Goal: Task Accomplishment & Management: Manage account settings

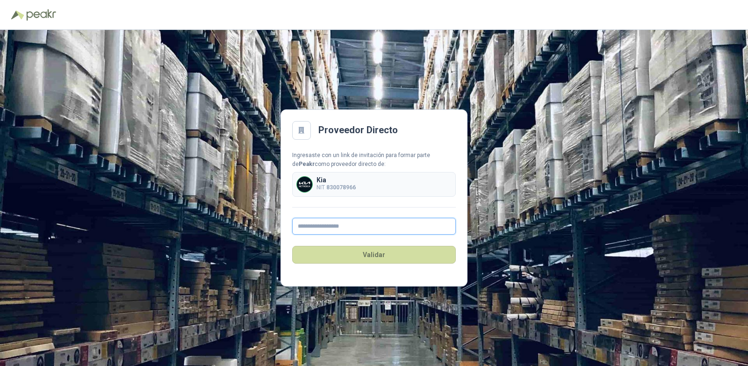
click at [348, 223] on input "text" at bounding box center [374, 226] width 164 height 17
type input "**********"
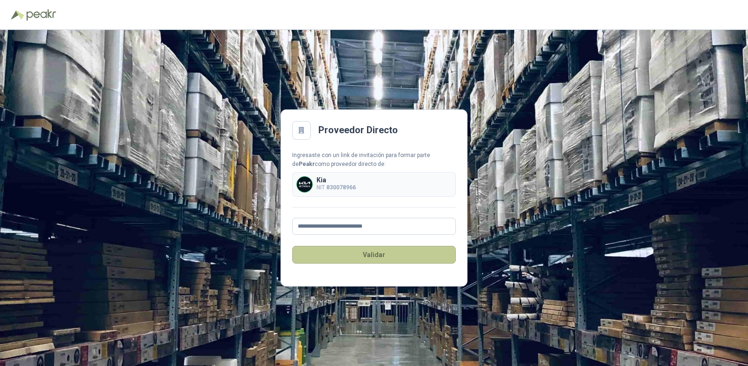
click at [376, 256] on button "Validar" at bounding box center [374, 255] width 164 height 18
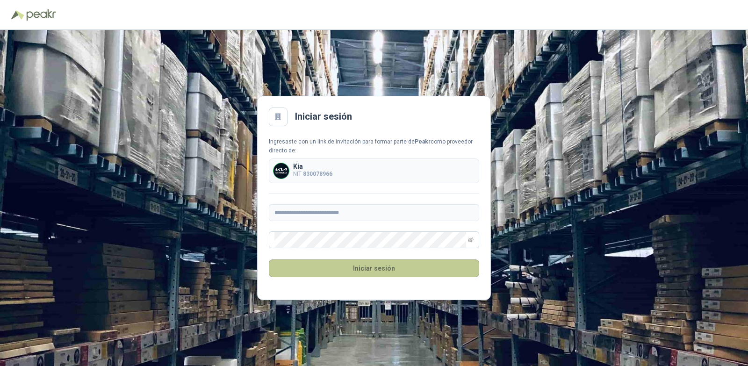
click at [413, 267] on button "Iniciar sesión" at bounding box center [374, 269] width 210 height 18
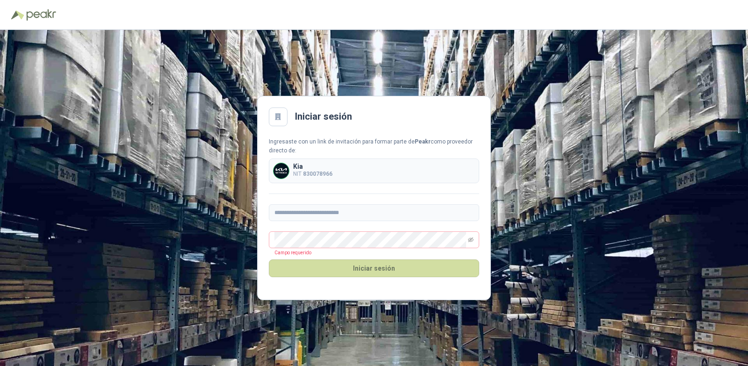
click at [325, 164] on p "Kia" at bounding box center [312, 166] width 39 height 7
drag, startPoint x: 306, startPoint y: 166, endPoint x: 316, endPoint y: 181, distance: 17.3
click at [308, 171] on div "Kia NIT 830078966" at bounding box center [312, 170] width 39 height 15
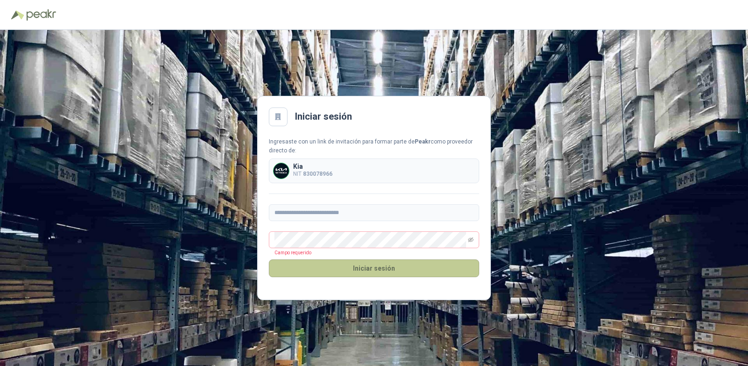
click at [396, 271] on button "Iniciar sesión" at bounding box center [374, 269] width 210 height 18
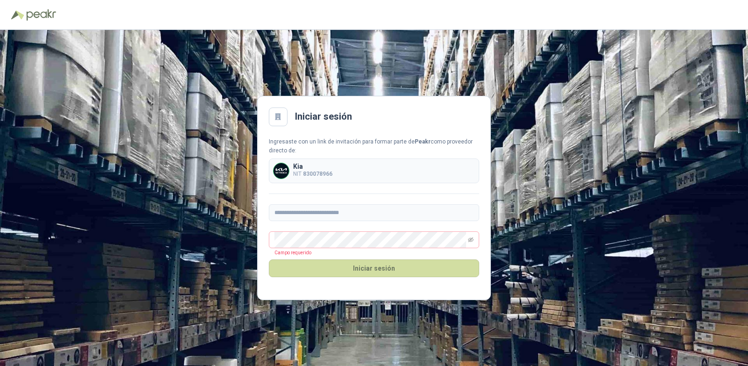
drag, startPoint x: 275, startPoint y: 113, endPoint x: 288, endPoint y: 122, distance: 15.8
click at [277, 113] on icon at bounding box center [278, 117] width 8 height 8
click at [282, 122] on div at bounding box center [278, 117] width 19 height 19
click at [468, 239] on span at bounding box center [374, 240] width 210 height 17
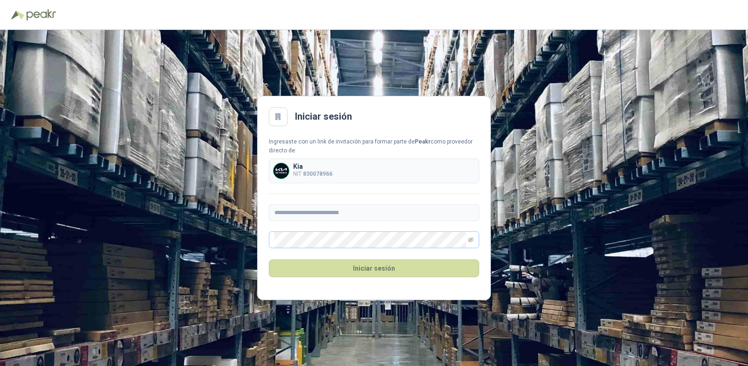
click at [475, 241] on span at bounding box center [374, 240] width 210 height 17
click at [471, 239] on icon "eye-invisible" at bounding box center [471, 240] width 6 height 6
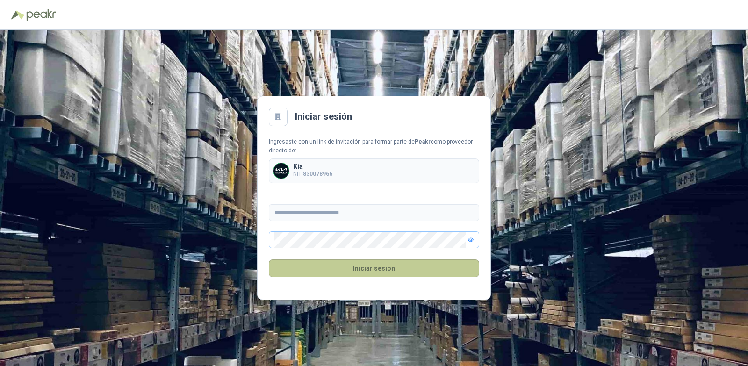
click at [401, 270] on button "Iniciar sesión" at bounding box center [374, 269] width 210 height 18
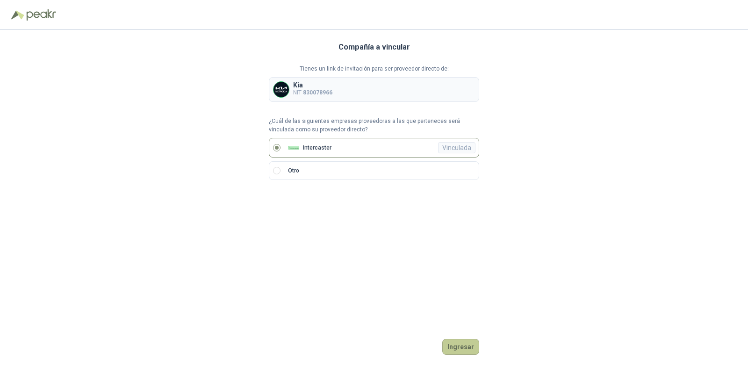
click at [456, 344] on button "Ingresar" at bounding box center [460, 347] width 37 height 16
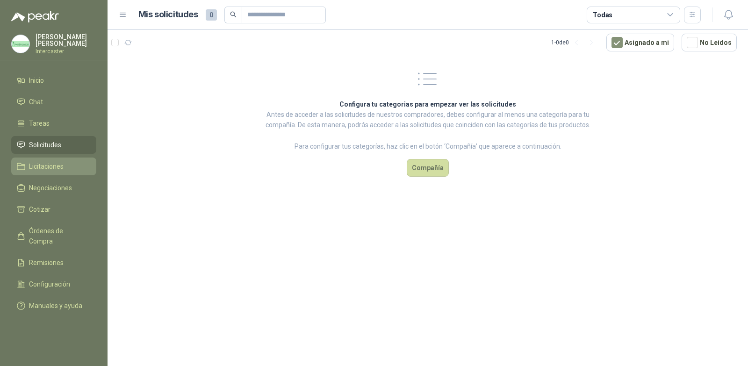
click at [41, 166] on span "Licitaciones" at bounding box center [46, 166] width 35 height 10
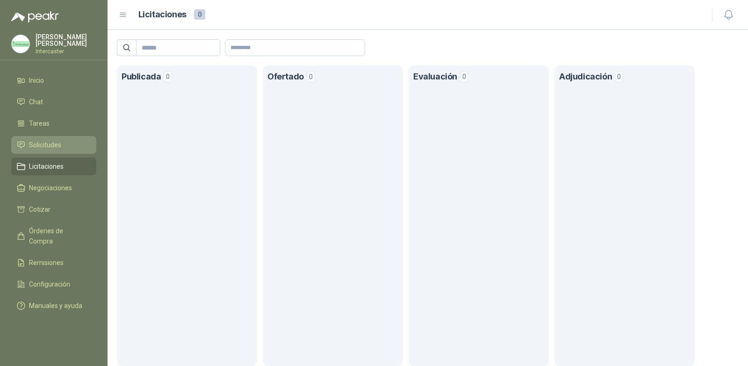
click at [49, 143] on span "Solicitudes" at bounding box center [45, 145] width 32 height 10
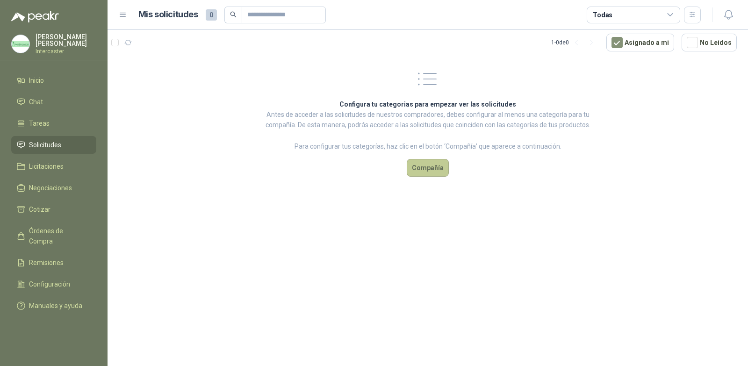
click at [425, 169] on button "Compañía" at bounding box center [428, 168] width 42 height 18
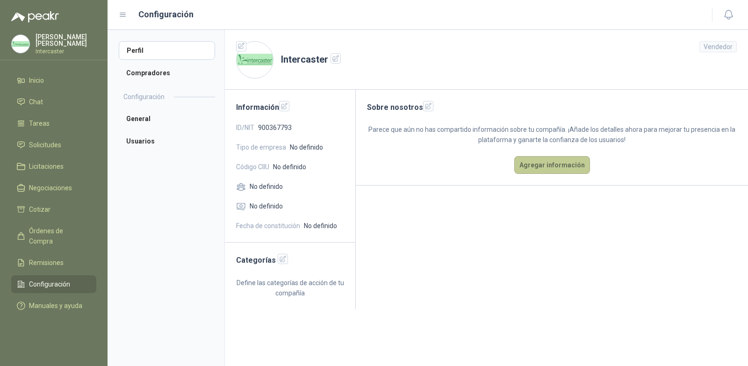
click at [550, 160] on button "Agregar información" at bounding box center [552, 165] width 76 height 18
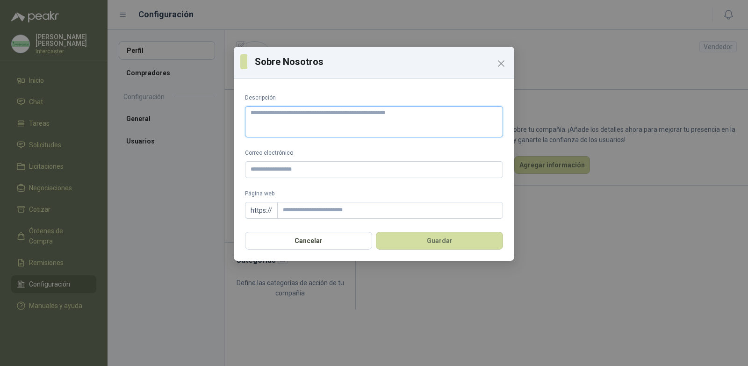
click at [342, 125] on textarea "Descripción" at bounding box center [374, 121] width 258 height 31
click at [499, 67] on icon "Close" at bounding box center [501, 63] width 11 height 11
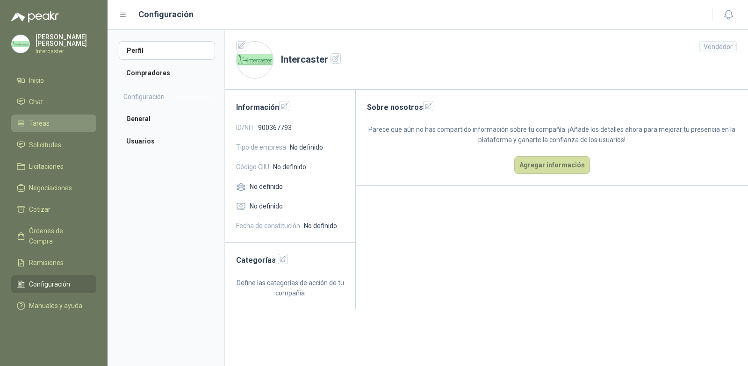
click at [40, 120] on span "Tareas" at bounding box center [39, 123] width 21 height 10
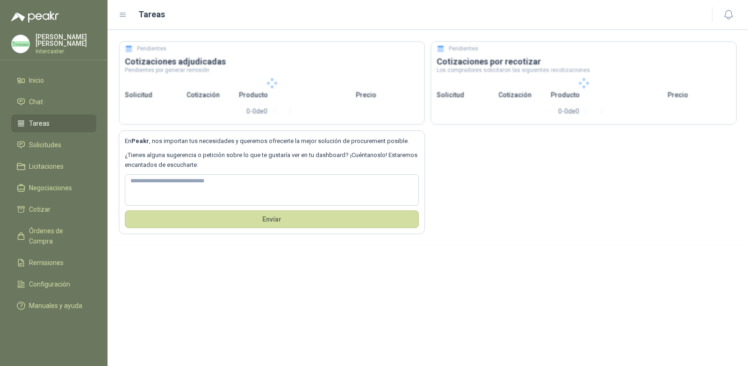
click at [44, 124] on span "Tareas" at bounding box center [39, 123] width 21 height 10
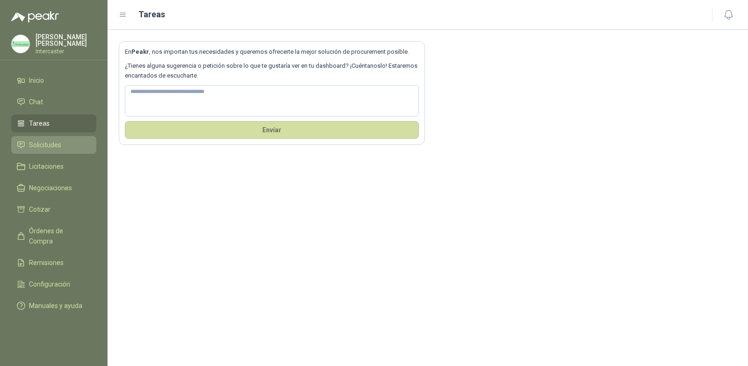
click at [43, 145] on span "Solicitudes" at bounding box center [45, 145] width 32 height 10
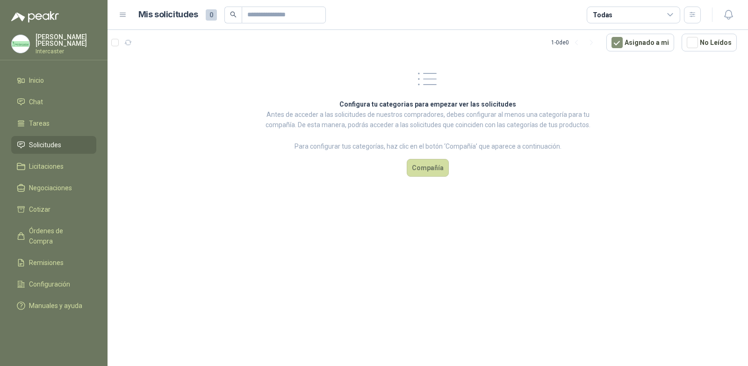
click at [447, 182] on div "Configura tu categorias para empezar ver las solicitudes Antes de acceder a las…" at bounding box center [427, 121] width 349 height 133
click at [434, 168] on button "Compañía" at bounding box center [428, 168] width 42 height 18
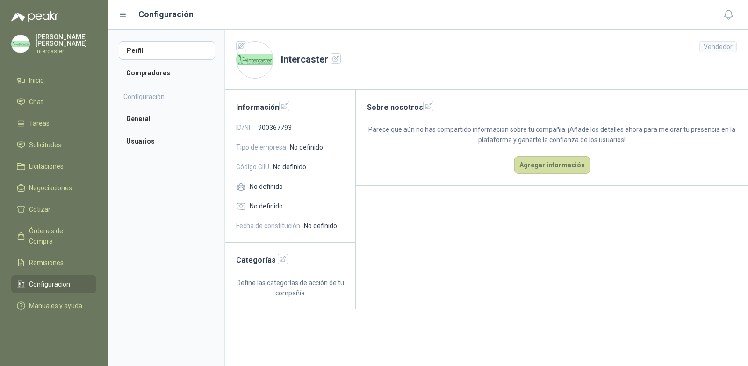
click at [713, 48] on div "Vendedor" at bounding box center [718, 46] width 37 height 11
click at [160, 67] on li "Compradores" at bounding box center [167, 73] width 96 height 19
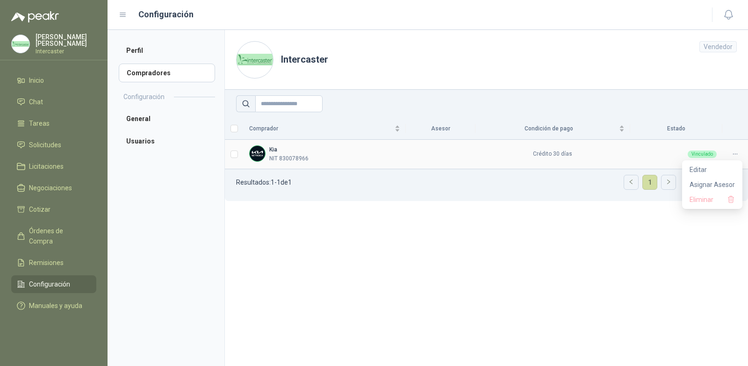
click at [735, 152] on icon at bounding box center [735, 154] width 7 height 7
click at [238, 153] on td at bounding box center [234, 154] width 19 height 29
click at [289, 155] on p "NIT 830078966" at bounding box center [288, 158] width 39 height 9
click at [148, 113] on li "General" at bounding box center [167, 118] width 96 height 19
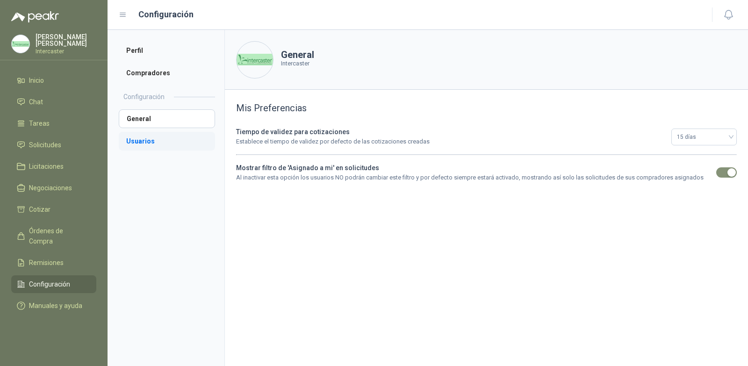
click at [164, 140] on li "Usuarios" at bounding box center [167, 141] width 96 height 19
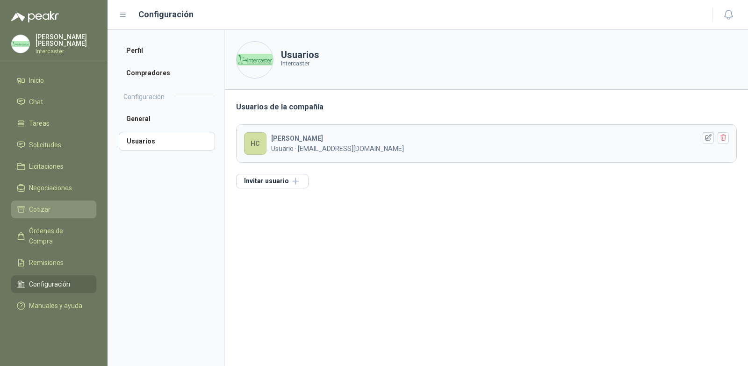
click at [52, 207] on li "Cotizar" at bounding box center [54, 209] width 74 height 10
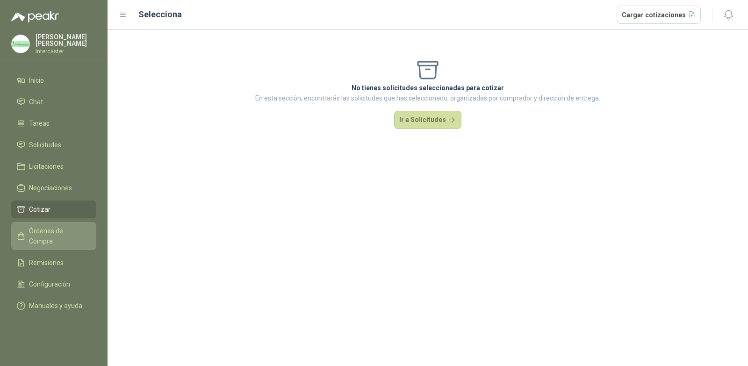
click at [50, 233] on span "Órdenes de Compra" at bounding box center [58, 236] width 58 height 21
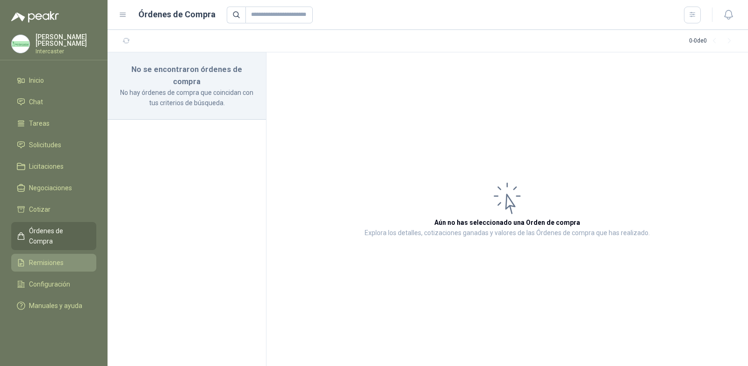
click at [58, 258] on span "Remisiones" at bounding box center [46, 263] width 35 height 10
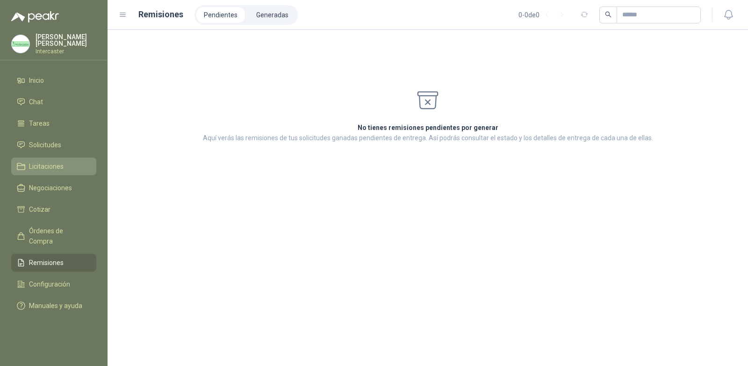
click at [61, 165] on span "Licitaciones" at bounding box center [46, 166] width 35 height 10
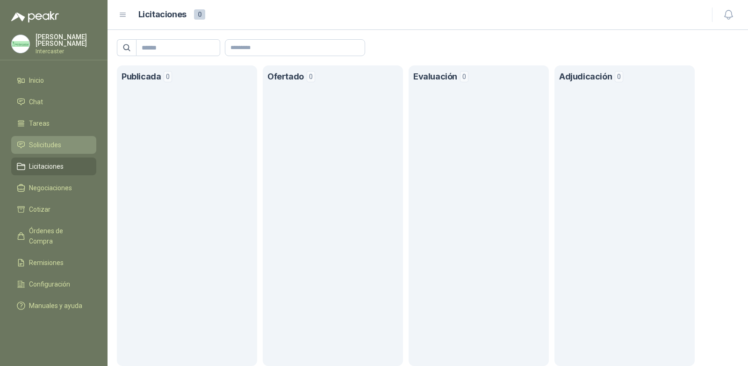
click at [40, 143] on span "Solicitudes" at bounding box center [45, 145] width 32 height 10
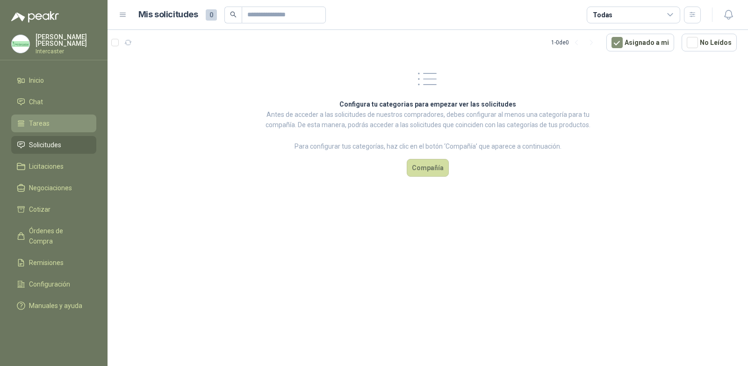
click at [40, 117] on link "Tareas" at bounding box center [53, 124] width 85 height 18
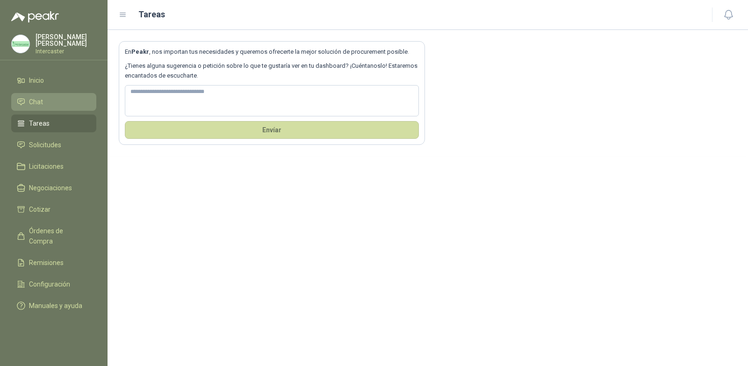
click at [53, 103] on li "Chat" at bounding box center [54, 102] width 74 height 10
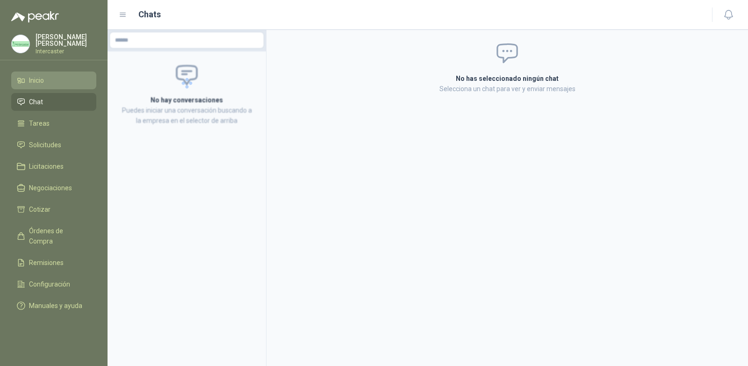
click at [43, 77] on span "Inicio" at bounding box center [36, 80] width 15 height 10
